Goal: Task Accomplishment & Management: Complete application form

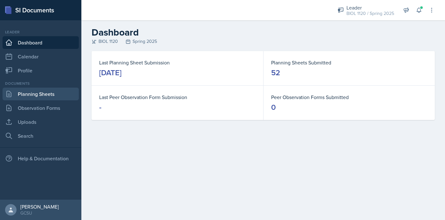
click at [29, 96] on link "Planning Sheets" at bounding box center [41, 94] width 76 height 13
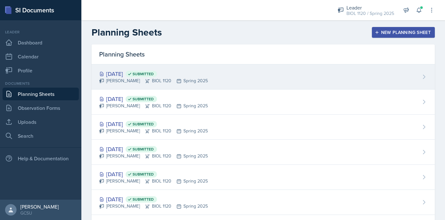
click at [249, 67] on div "Sep 3rd, 2025 Submitted Emma Emmil BIOL 1120 Spring 2025" at bounding box center [263, 77] width 343 height 25
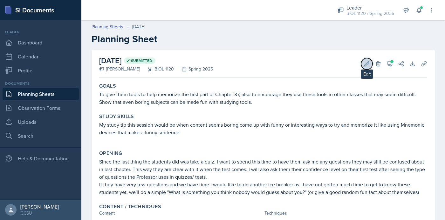
click at [367, 64] on icon at bounding box center [367, 63] width 5 height 5
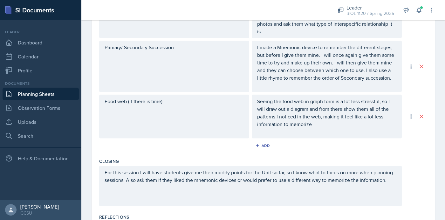
scroll to position [348, 0]
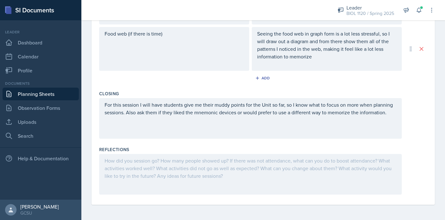
click at [151, 167] on div at bounding box center [250, 174] width 303 height 41
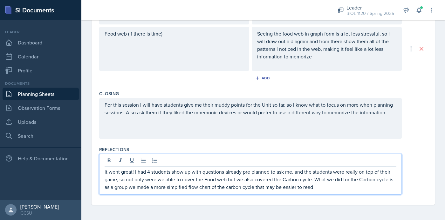
click at [180, 187] on p "It went great! I had 4 students show up with questions already pre planned to a…" at bounding box center [251, 179] width 292 height 23
click at [324, 187] on p "It went great! I had 4 students show up with questions already pre planned to a…" at bounding box center [251, 179] width 292 height 23
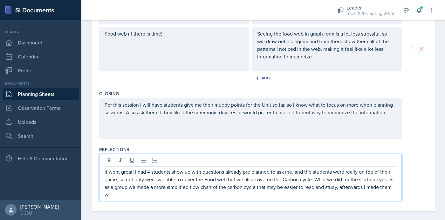
scroll to position [355, 0]
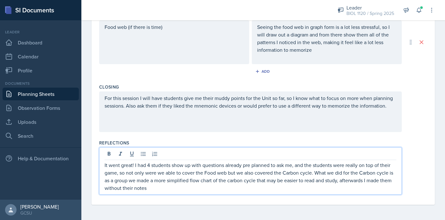
click at [106, 189] on p "It went great! I had 4 students show up with questions already pre planned to a…" at bounding box center [251, 176] width 292 height 31
click at [149, 189] on p "It went great! I had 4 students show up with questions already pre planned to a…" at bounding box center [251, 176] width 292 height 31
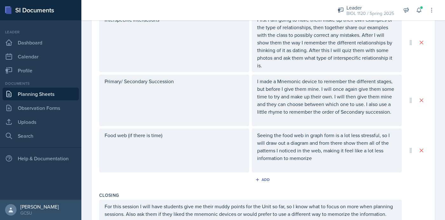
scroll to position [363, 0]
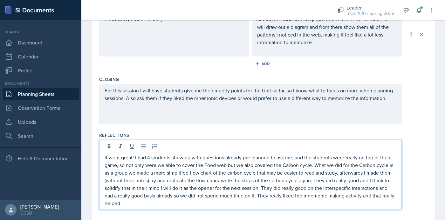
drag, startPoint x: 363, startPoint y: 196, endPoint x: 367, endPoint y: 209, distance: 14.0
click at [367, 209] on div "It went great! I had 4 students show up with questions already pre planned to a…" at bounding box center [250, 175] width 303 height 70
click at [202, 204] on p "It went great! I had 4 students show up with questions already pre planned to a…" at bounding box center [251, 180] width 292 height 53
click at [273, 203] on p "It went great! I had 4 students show up with questions already pre planned to a…" at bounding box center [251, 180] width 292 height 53
click at [305, 181] on p "It went great! I had 4 students show up with questions already pre planned to a…" at bounding box center [251, 180] width 292 height 53
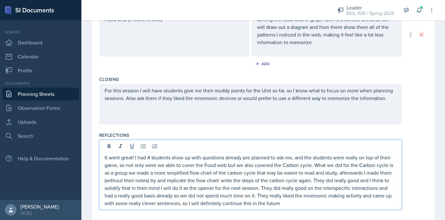
click at [290, 203] on p "It went great! I had 4 students show up with questions already pre planned to a…" at bounding box center [251, 180] width 292 height 53
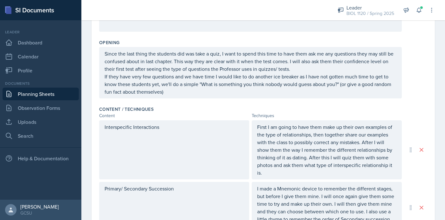
scroll to position [0, 0]
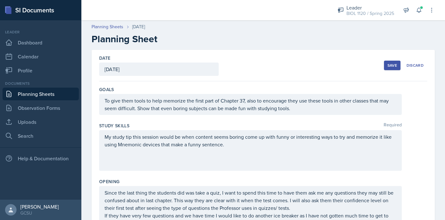
click at [392, 65] on div "Save" at bounding box center [392, 65] width 10 height 5
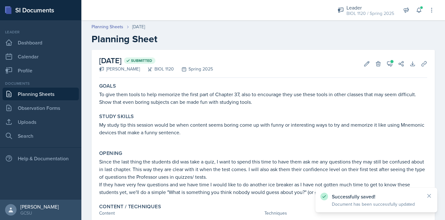
click at [44, 94] on link "Planning Sheets" at bounding box center [41, 94] width 76 height 13
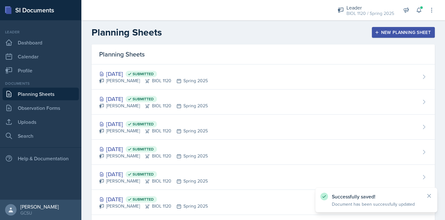
click at [374, 29] on button "New Planning Sheet" at bounding box center [403, 32] width 63 height 11
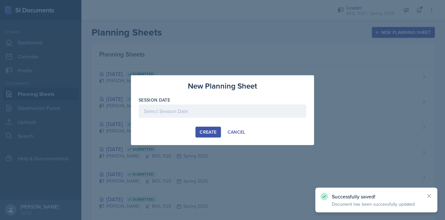
click at [227, 112] on div at bounding box center [223, 111] width 168 height 13
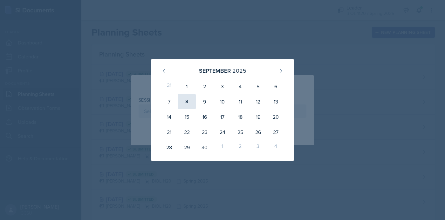
click at [189, 101] on div "8" at bounding box center [187, 101] width 18 height 15
type input "September 8th, 2025"
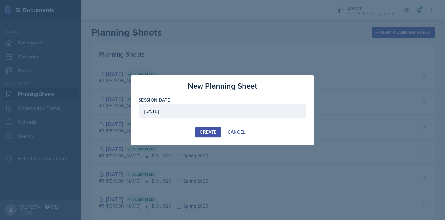
click at [203, 131] on div "Create" at bounding box center [208, 132] width 17 height 5
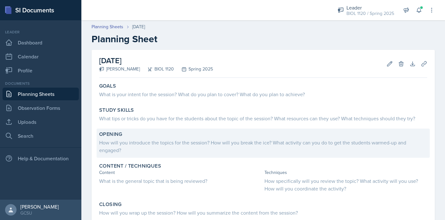
click at [154, 147] on div "How will you introduce the topics for the session? How will you break the ice? …" at bounding box center [263, 146] width 328 height 15
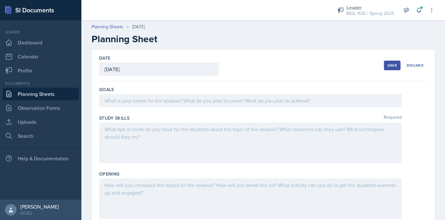
click at [159, 138] on div at bounding box center [250, 143] width 303 height 41
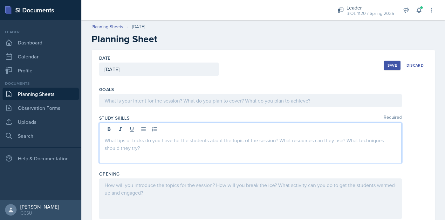
click at [193, 198] on div at bounding box center [250, 199] width 303 height 41
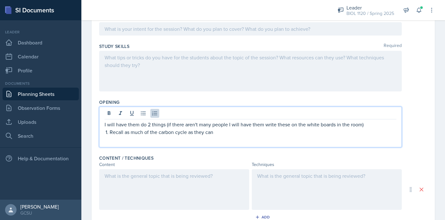
scroll to position [73, 0]
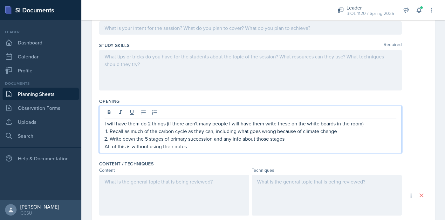
click at [168, 211] on div at bounding box center [174, 195] width 150 height 41
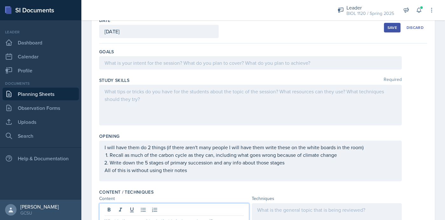
click at [186, 85] on div at bounding box center [250, 105] width 303 height 41
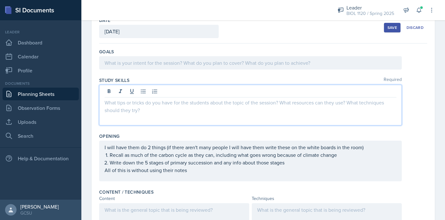
scroll to position [49, 0]
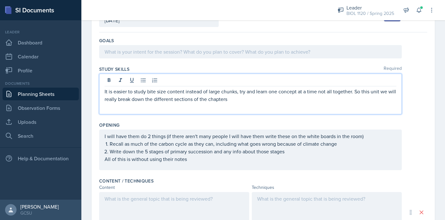
click at [141, 52] on p at bounding box center [251, 52] width 292 height 8
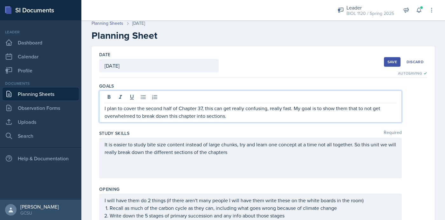
scroll to position [0, 0]
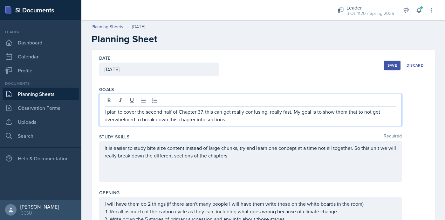
click at [293, 112] on p "I plan to cover the second half of Chapter 37, this can get really confusing, r…" at bounding box center [251, 115] width 292 height 15
click at [203, 112] on p "I plan to cover the second half of Chapter 37, this can get really confusing, r…" at bounding box center [251, 115] width 292 height 15
click at [147, 120] on p "I plan to cover the second half of Chapter 37 (communities and ecosystems), thi…" at bounding box center [251, 115] width 292 height 15
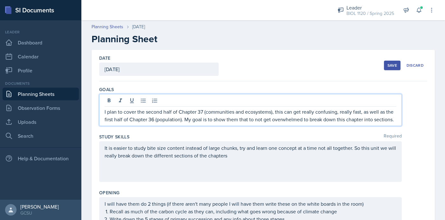
click at [341, 121] on p "I plan to cover the second half of Chapter 37 (communities and ecosystems), thi…" at bounding box center [251, 115] width 292 height 15
click at [362, 120] on p "I plan to cover the second half of Chapter 37 (communities and ecosystems), thi…" at bounding box center [251, 115] width 292 height 15
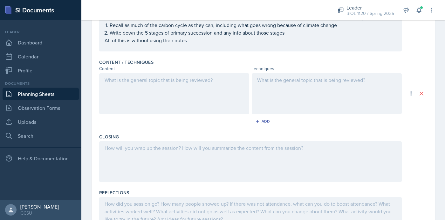
click at [194, 97] on div at bounding box center [174, 93] width 150 height 41
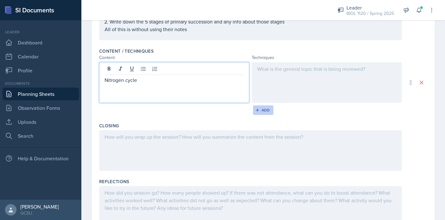
click at [258, 108] on icon "button" at bounding box center [257, 110] width 4 height 4
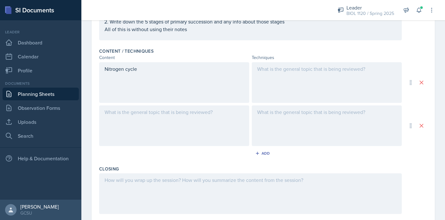
click at [197, 117] on div at bounding box center [174, 126] width 150 height 41
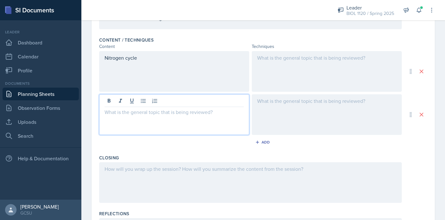
click at [160, 174] on div at bounding box center [250, 182] width 303 height 41
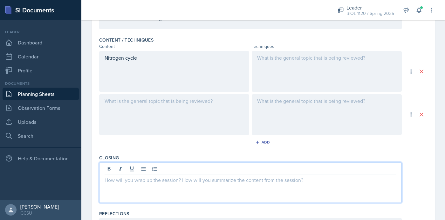
scroll to position [209, 0]
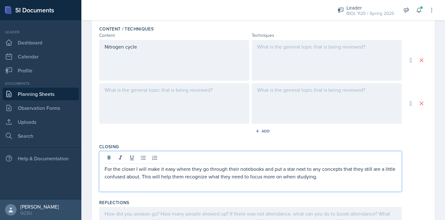
click at [182, 92] on div at bounding box center [174, 103] width 150 height 41
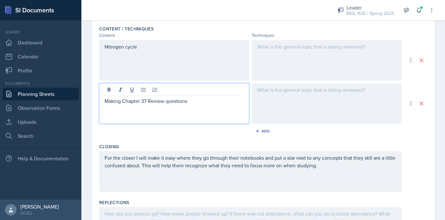
click at [280, 100] on div at bounding box center [327, 103] width 150 height 41
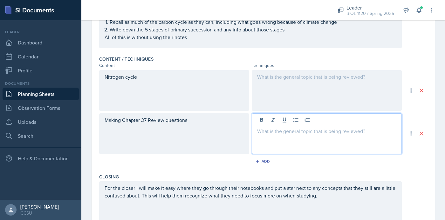
scroll to position [193, 0]
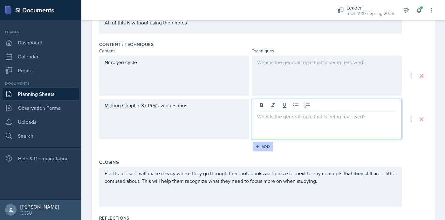
click at [263, 145] on div "Add" at bounding box center [263, 146] width 14 height 5
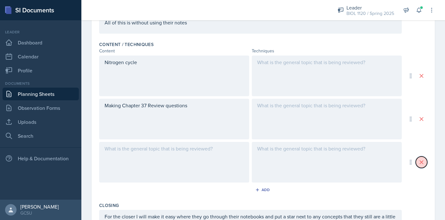
click at [421, 163] on icon at bounding box center [421, 162] width 3 height 3
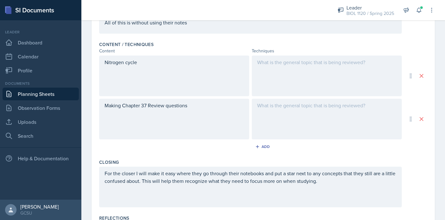
click at [295, 119] on div at bounding box center [327, 119] width 150 height 41
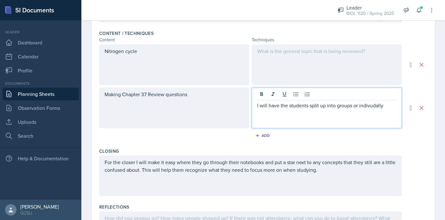
click at [371, 105] on p "I will have the students split up into groups or indivudally" at bounding box center [326, 106] width 139 height 8
click at [392, 107] on p "I will have the students split up into groups or indivdually" at bounding box center [326, 106] width 139 height 8
click at [369, 106] on p "I will have the students split up into groups or indivdually depending on the a…" at bounding box center [326, 109] width 139 height 15
click at [345, 116] on p "I will have the students split up into groups or individually depending on the …" at bounding box center [326, 109] width 139 height 15
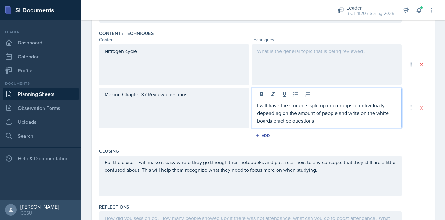
click at [290, 123] on p "I will have the students split up into groups or individually depending on the …" at bounding box center [326, 113] width 139 height 23
click at [345, 122] on p "I will have the students split up into groups or individually depending on the …" at bounding box center [326, 113] width 139 height 23
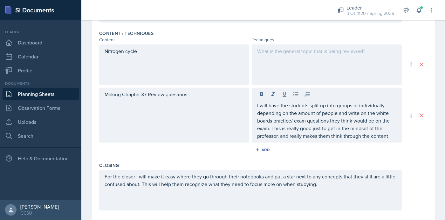
click at [340, 66] on div at bounding box center [327, 64] width 150 height 41
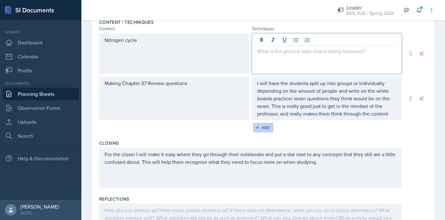
click at [262, 128] on div "Add" at bounding box center [263, 127] width 14 height 5
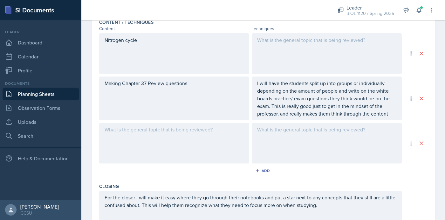
click at [172, 134] on div at bounding box center [174, 143] width 150 height 41
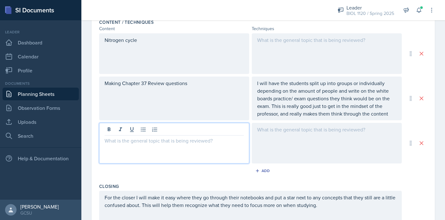
scroll to position [227, 0]
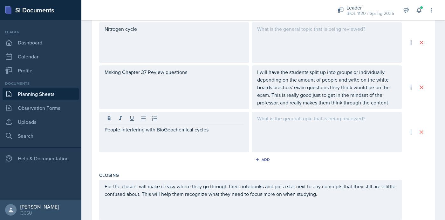
click at [272, 136] on div at bounding box center [327, 132] width 150 height 41
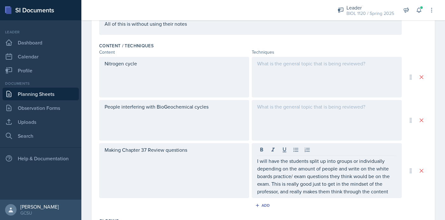
click at [303, 76] on div at bounding box center [327, 77] width 150 height 41
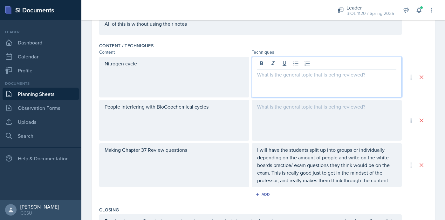
scroll to position [203, 0]
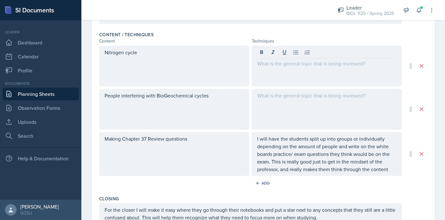
click at [296, 104] on div at bounding box center [327, 109] width 150 height 41
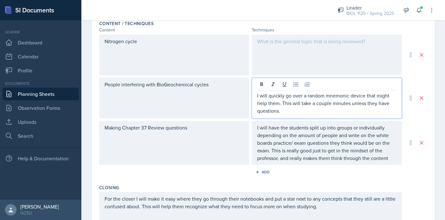
click at [279, 105] on p "I will quickly go over a random mnemonic device that might help them. This will…" at bounding box center [326, 103] width 139 height 23
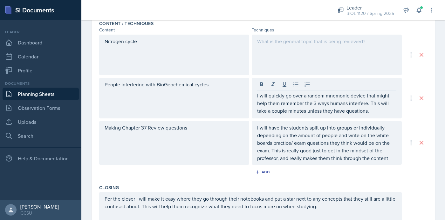
click at [295, 50] on div at bounding box center [327, 55] width 150 height 41
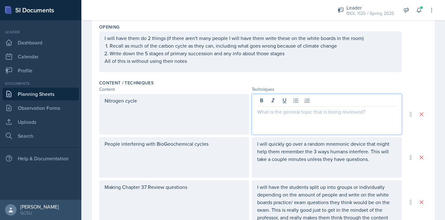
scroll to position [148, 0]
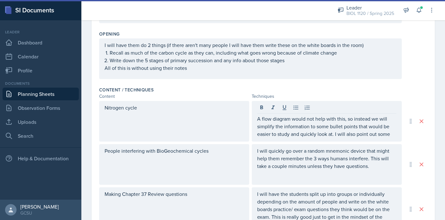
click at [256, 84] on div "Opening I will have them do 2 things (if there aren't many people I will have t…" at bounding box center [263, 56] width 328 height 56
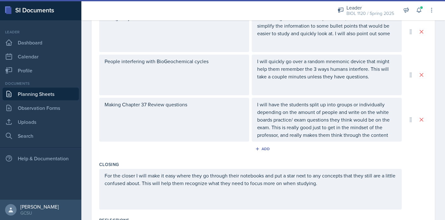
scroll to position [235, 0]
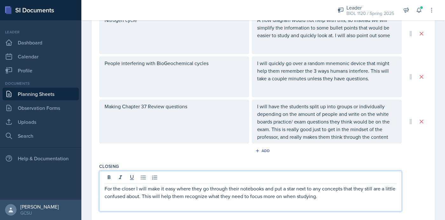
click at [346, 187] on p "For the closer I will make it easy where they go through their notebooks and pu…" at bounding box center [251, 192] width 292 height 15
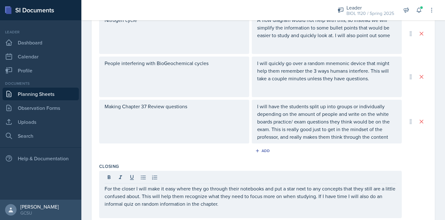
click at [214, 165] on div "Closing" at bounding box center [263, 166] width 328 height 6
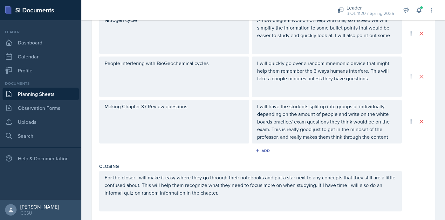
click at [232, 195] on p "For the closer I will make it easy where they go through their notebooks and pu…" at bounding box center [251, 185] width 292 height 23
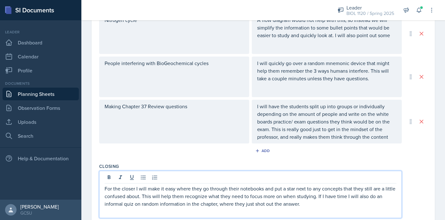
click at [209, 153] on div "Add" at bounding box center [263, 152] width 328 height 12
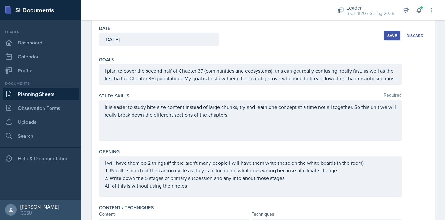
scroll to position [0, 0]
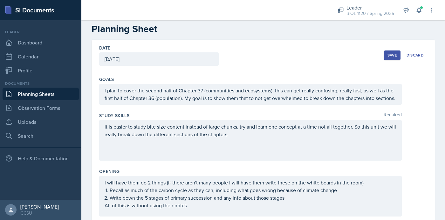
click at [208, 87] on p "I plan to cover the second half of Chapter 37 (communities and ecosystems), thi…" at bounding box center [251, 94] width 292 height 15
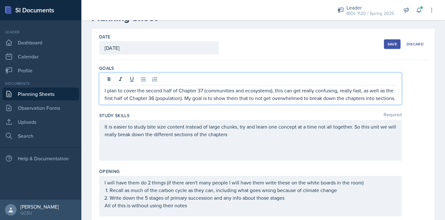
click at [182, 99] on p "I plan to cover the second half of Chapter 37 (communities and ecosystems), thi…" at bounding box center [251, 94] width 292 height 15
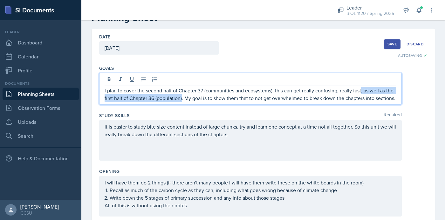
drag, startPoint x: 181, startPoint y: 99, endPoint x: 361, endPoint y: 94, distance: 179.9
click at [361, 94] on p "I plan to cover the second half of Chapter 37 (communities and ecosystems), thi…" at bounding box center [251, 94] width 292 height 15
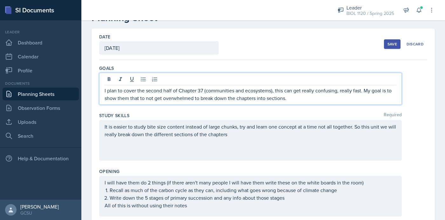
click at [256, 98] on p "I plan to cover the second half of Chapter 37 (communities and ecosystems), thi…" at bounding box center [251, 94] width 292 height 15
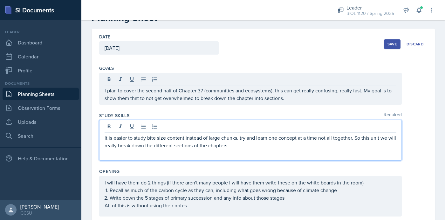
click at [269, 136] on p "It is easier to study bite size content instead of large chunks, try and learn …" at bounding box center [251, 141] width 292 height 15
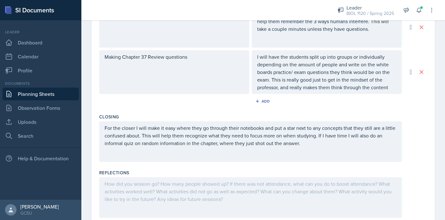
scroll to position [308, 0]
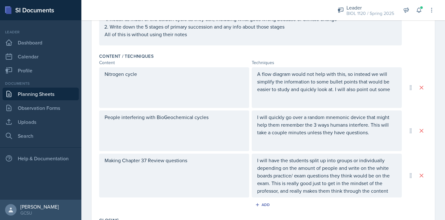
click at [343, 88] on p "A flow diagram would not help with this, so instead we will simplify the inform…" at bounding box center [326, 81] width 139 height 23
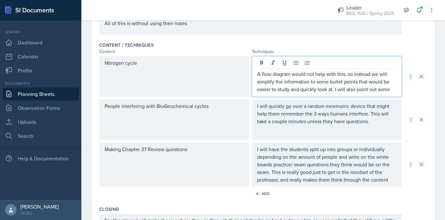
click at [390, 91] on p "A flow diagram would not help with this, so instead we will simplify the inform…" at bounding box center [326, 81] width 139 height 23
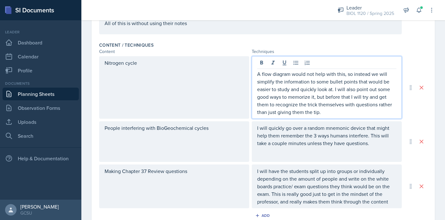
click at [408, 48] on div "Content / Techniques" at bounding box center [263, 45] width 328 height 6
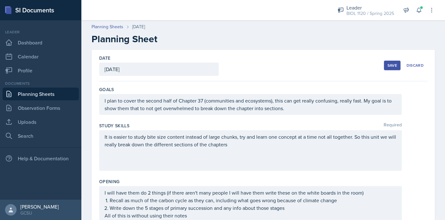
scroll to position [4, 0]
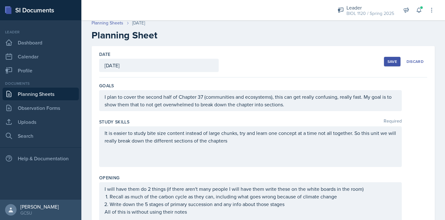
click at [392, 59] on div "Save" at bounding box center [392, 61] width 10 height 5
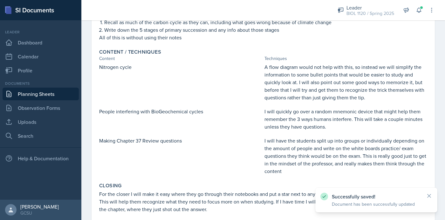
scroll to position [230, 0]
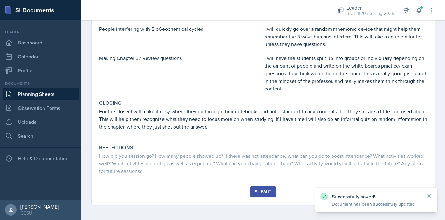
click at [261, 192] on div "Submit" at bounding box center [263, 191] width 17 height 5
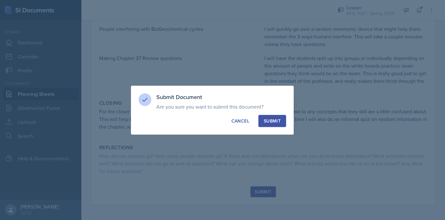
click at [272, 121] on div "Submit" at bounding box center [272, 121] width 17 height 6
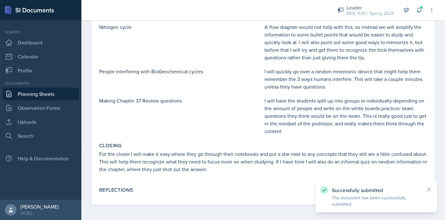
scroll to position [187, 0]
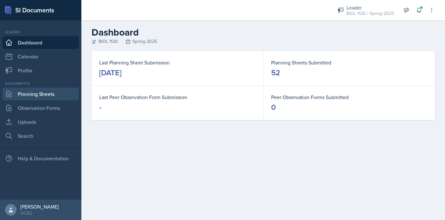
click at [44, 90] on link "Planning Sheets" at bounding box center [41, 94] width 76 height 13
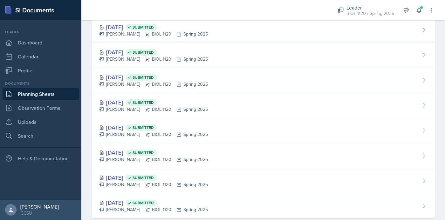
scroll to position [1173, 0]
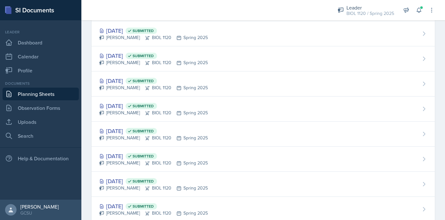
click at [204, 136] on div "[DATE] Submitted [PERSON_NAME] BIOL 1120 Spring 2025" at bounding box center [263, 134] width 343 height 25
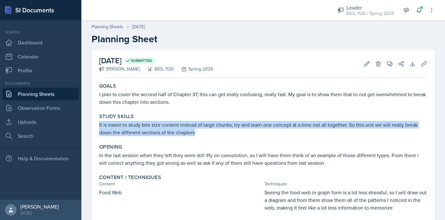
drag, startPoint x: 99, startPoint y: 126, endPoint x: 228, endPoint y: 139, distance: 130.0
click at [228, 139] on div "Study Skills It is easier to study bite size content instead of large chunks, t…" at bounding box center [263, 125] width 333 height 28
copy p "It is easier to study bite size content instead of large chunks, try and learn …"
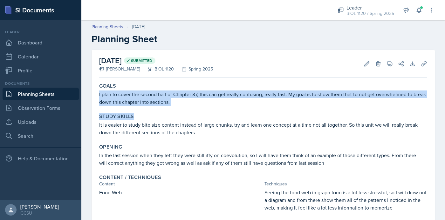
drag, startPoint x: 99, startPoint y: 94, endPoint x: 199, endPoint y: 116, distance: 102.5
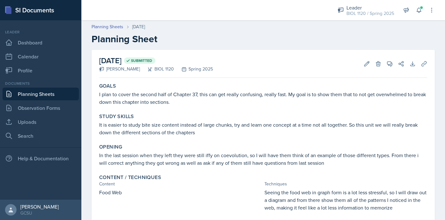
click at [176, 104] on p "I plan to cover the second half of Chapter 37, this can get really confusing, r…" at bounding box center [263, 98] width 328 height 15
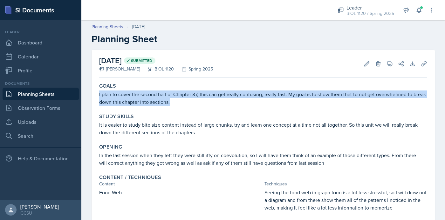
drag, startPoint x: 99, startPoint y: 95, endPoint x: 187, endPoint y: 106, distance: 88.2
click at [187, 106] on div "Goals I plan to cover the second half of Chapter 37, this can get really confus…" at bounding box center [263, 94] width 333 height 28
copy p "I plan to cover the second half of Chapter 37, this can get really confusing, r…"
click at [250, 124] on p "It is easier to study bite size content instead of large chunks, try and learn …" at bounding box center [263, 128] width 328 height 15
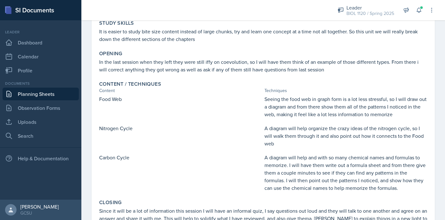
scroll to position [90, 0]
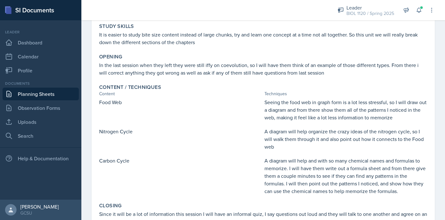
click at [38, 95] on link "Planning Sheets" at bounding box center [41, 94] width 76 height 13
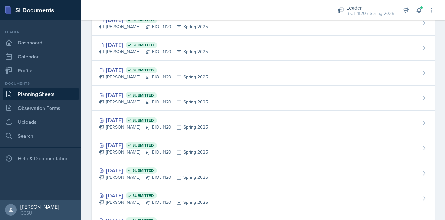
scroll to position [1190, 0]
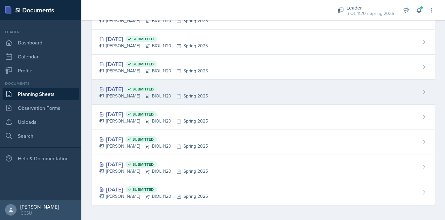
click at [196, 94] on div "[PERSON_NAME] BIOL 1120 Spring 2025" at bounding box center [153, 96] width 109 height 7
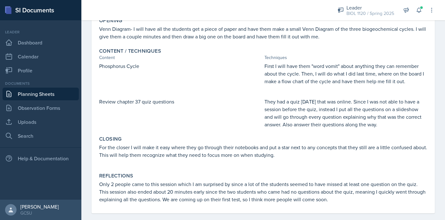
scroll to position [135, 0]
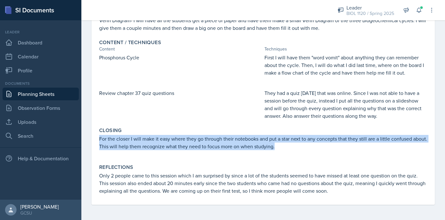
drag, startPoint x: 99, startPoint y: 140, endPoint x: 294, endPoint y: 150, distance: 195.1
click at [294, 150] on p "For the closer I will make it easy where they go through their notebooks and pu…" at bounding box center [263, 142] width 328 height 15
copy p "For the closer I will make it easy where they go through their notebooks and pu…"
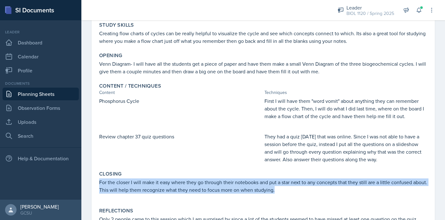
scroll to position [91, 0]
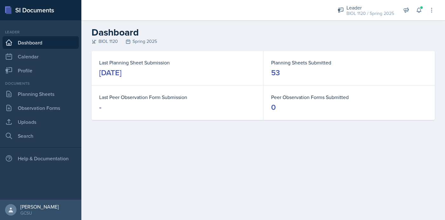
click at [54, 101] on div "Documents Planning Sheets Observation Forms Uploads Search" at bounding box center [41, 112] width 76 height 62
click at [57, 97] on link "Planning Sheets" at bounding box center [41, 94] width 76 height 13
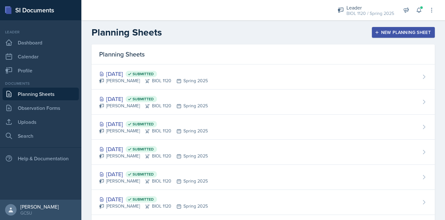
click at [405, 33] on div "New Planning Sheet" at bounding box center [403, 32] width 55 height 5
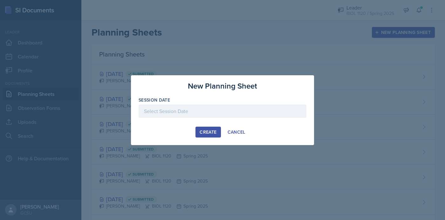
click at [218, 112] on div at bounding box center [223, 111] width 168 height 13
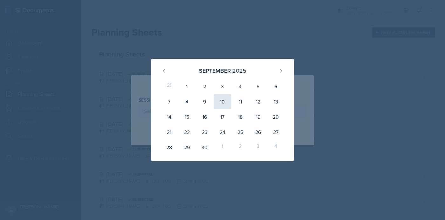
click at [223, 104] on div "10" at bounding box center [223, 101] width 18 height 15
type input "September 10th, 2025"
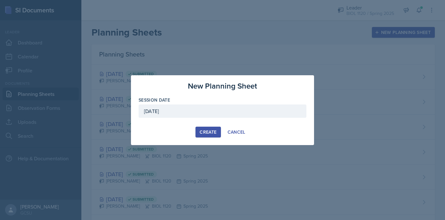
click at [210, 130] on div "Create" at bounding box center [208, 132] width 17 height 5
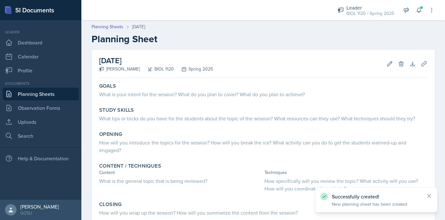
click at [55, 92] on link "Planning Sheets" at bounding box center [41, 94] width 76 height 13
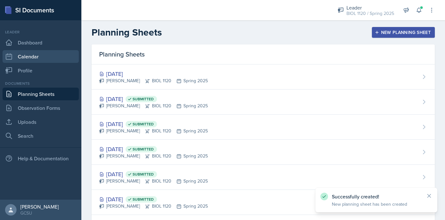
click at [48, 57] on link "Calendar" at bounding box center [41, 56] width 76 height 13
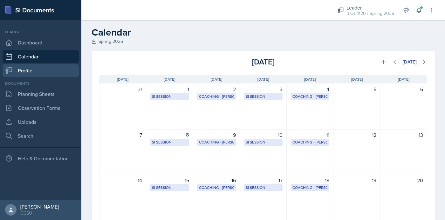
click at [44, 70] on link "Profile" at bounding box center [41, 70] width 76 height 13
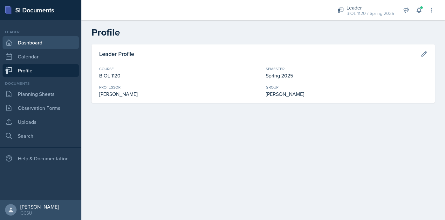
click at [48, 41] on link "Dashboard" at bounding box center [41, 42] width 76 height 13
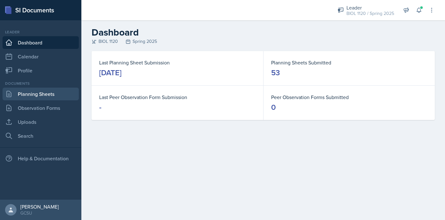
click at [44, 94] on link "Planning Sheets" at bounding box center [41, 94] width 76 height 13
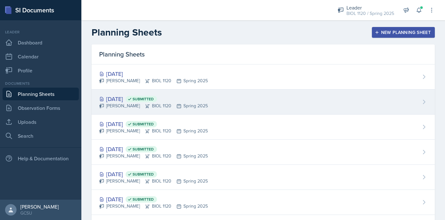
click at [154, 101] on span "Submitted" at bounding box center [143, 99] width 21 height 5
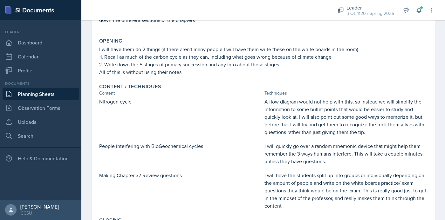
scroll to position [111, 0]
